Goal: Transaction & Acquisition: Purchase product/service

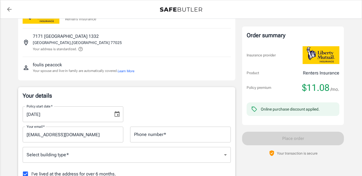
scroll to position [34, 0]
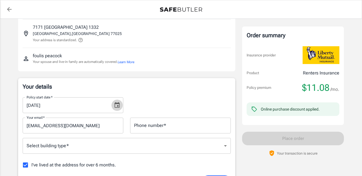
click at [118, 105] on icon "Choose date, selected date is Sep 18, 2025" at bounding box center [117, 105] width 7 height 7
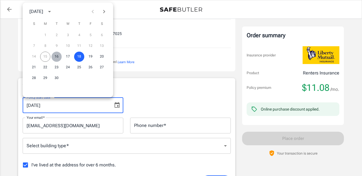
click at [57, 56] on button "16" at bounding box center [56, 57] width 10 height 10
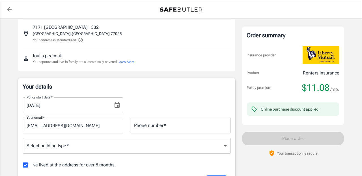
type input "09/16/2025"
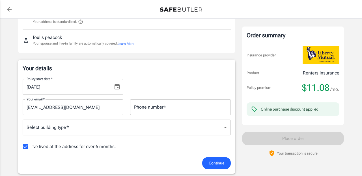
scroll to position [56, 0]
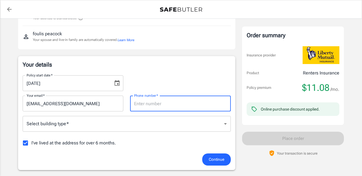
click at [147, 103] on input "Phone number   *" at bounding box center [180, 104] width 101 height 16
type input "9084009563"
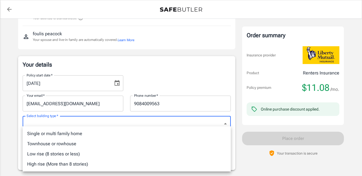
click at [70, 155] on li "Low rise (8 stories or less)" at bounding box center [127, 154] width 208 height 10
type input "lowrise"
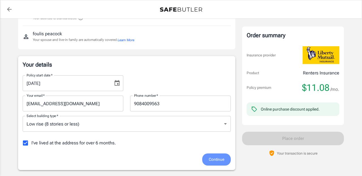
click at [218, 160] on span "Continue" at bounding box center [217, 159] width 16 height 7
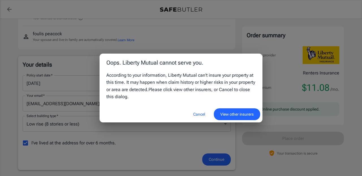
click at [197, 116] on button "Cancel" at bounding box center [199, 115] width 25 height 12
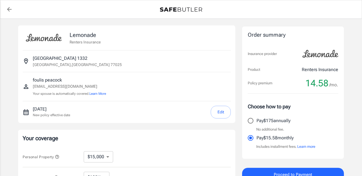
select select "15000"
select select "500"
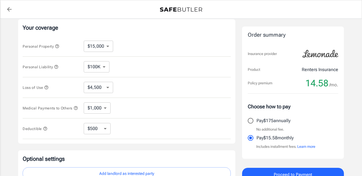
scroll to position [106, 0]
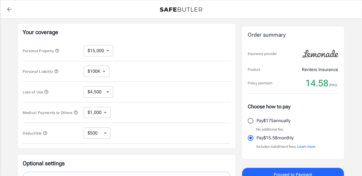
click at [108, 51] on select "$10,000 $15,000 $20,000 $25,000 $30,000 $40,000 $50,000 $100K $150K $200K $250K" at bounding box center [98, 50] width 29 height 11
select select "10000"
select select "3000"
click at [105, 72] on select "$100K $200K $300K $400K $500K" at bounding box center [97, 71] width 26 height 11
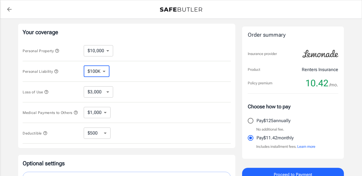
click at [107, 91] on select "$3,000 $6,000 $12,000 $21,000 $36,000 $60,000 $96,000 $153K $198K" at bounding box center [98, 91] width 29 height 11
click at [105, 114] on select "$1,000 $2,000 $3,000 $4,000 $5,000" at bounding box center [97, 112] width 27 height 11
click at [107, 135] on select "$250 $500 $1,000 $2,500" at bounding box center [97, 133] width 27 height 11
select select "1000"
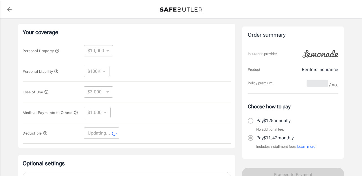
select select "1000"
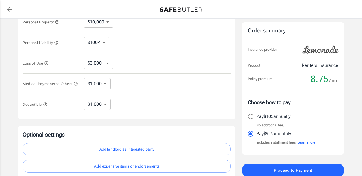
scroll to position [141, 0]
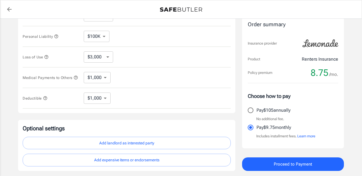
click at [299, 166] on span "Proceed to Payment" at bounding box center [293, 164] width 38 height 7
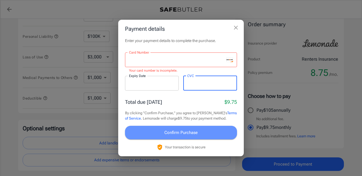
click at [180, 133] on span "Confirm Purchase" at bounding box center [180, 132] width 33 height 7
click at [163, 132] on button "Confirm Purchase" at bounding box center [181, 133] width 112 height 14
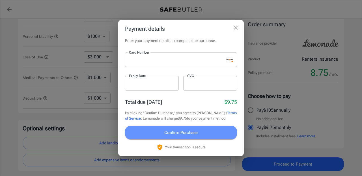
click at [166, 132] on span "Confirm Purchase" at bounding box center [180, 132] width 33 height 7
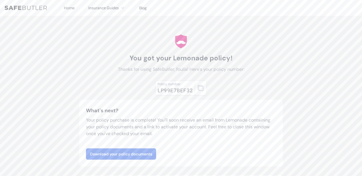
click at [181, 94] on div "LP99E7BEF32" at bounding box center [175, 90] width 36 height 8
click at [200, 91] on icon "button" at bounding box center [201, 88] width 6 height 6
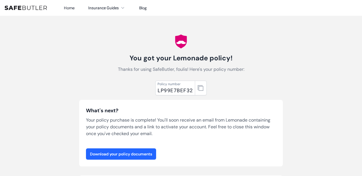
click at [131, 160] on link "Download your policy documents" at bounding box center [121, 154] width 70 height 11
